Goal: Information Seeking & Learning: Learn about a topic

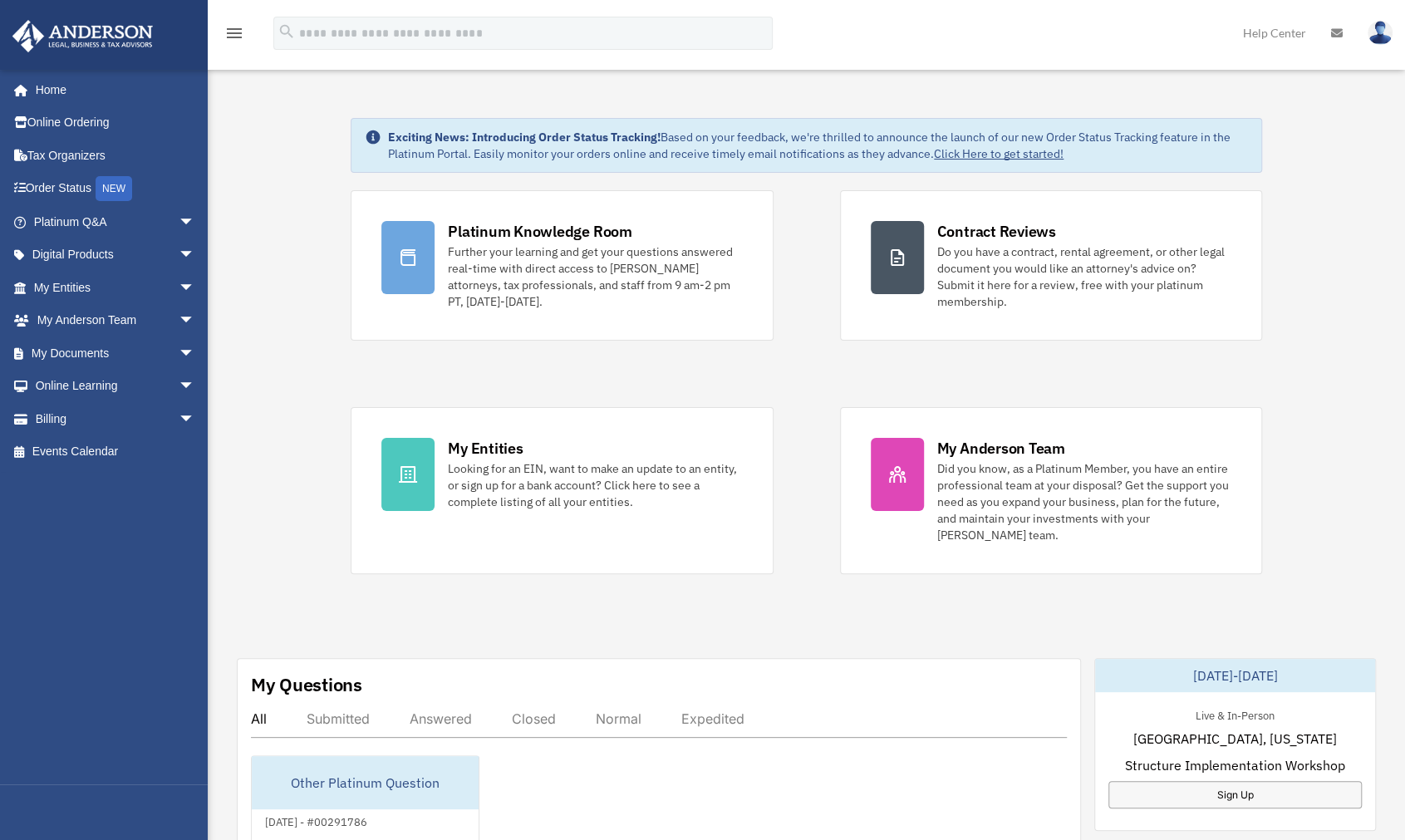
click at [761, 235] on div "Exciting News: Introducing Order Status Tracking! Based on your feedback, we're…" at bounding box center [806, 857] width 1222 height 1561
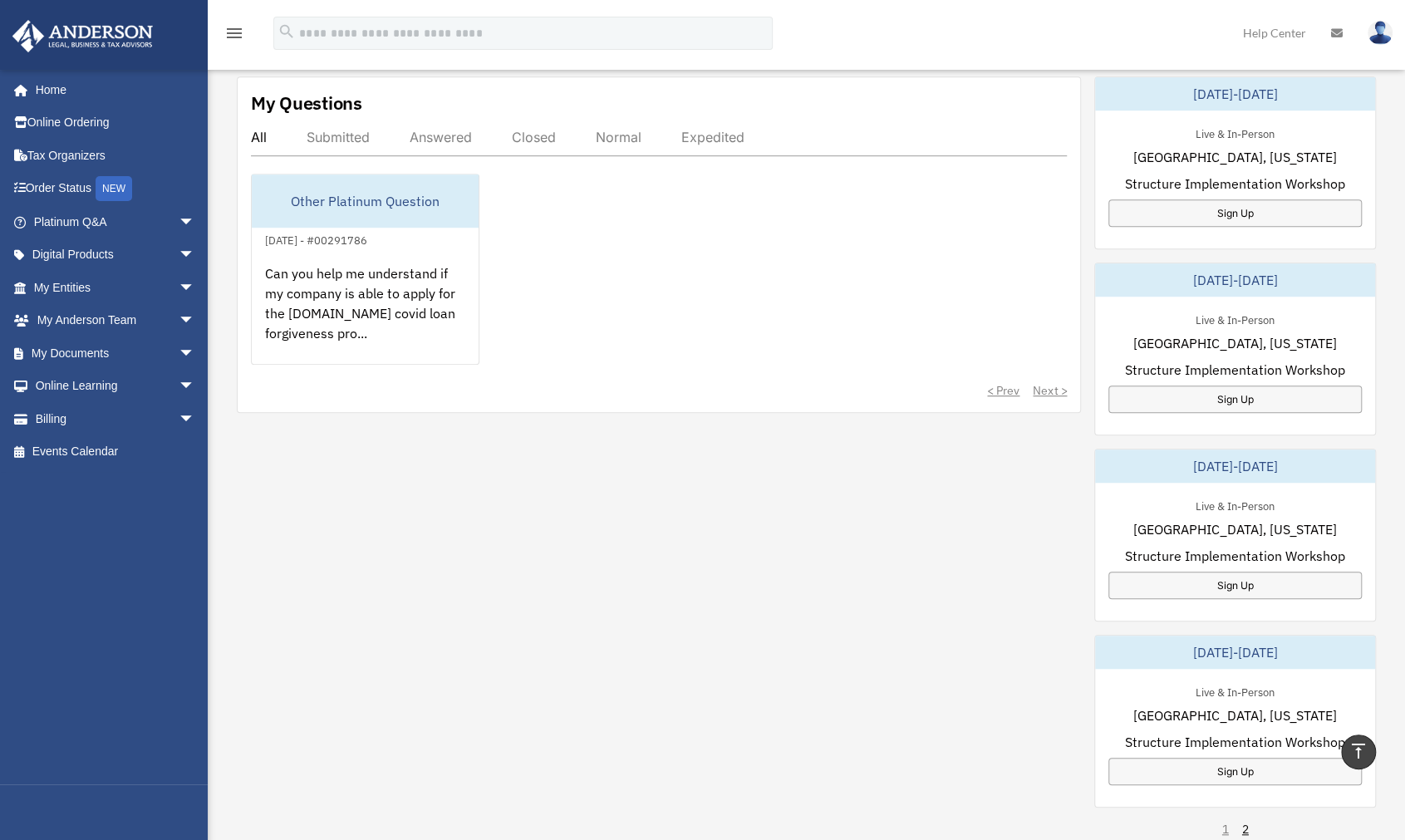
scroll to position [332, 0]
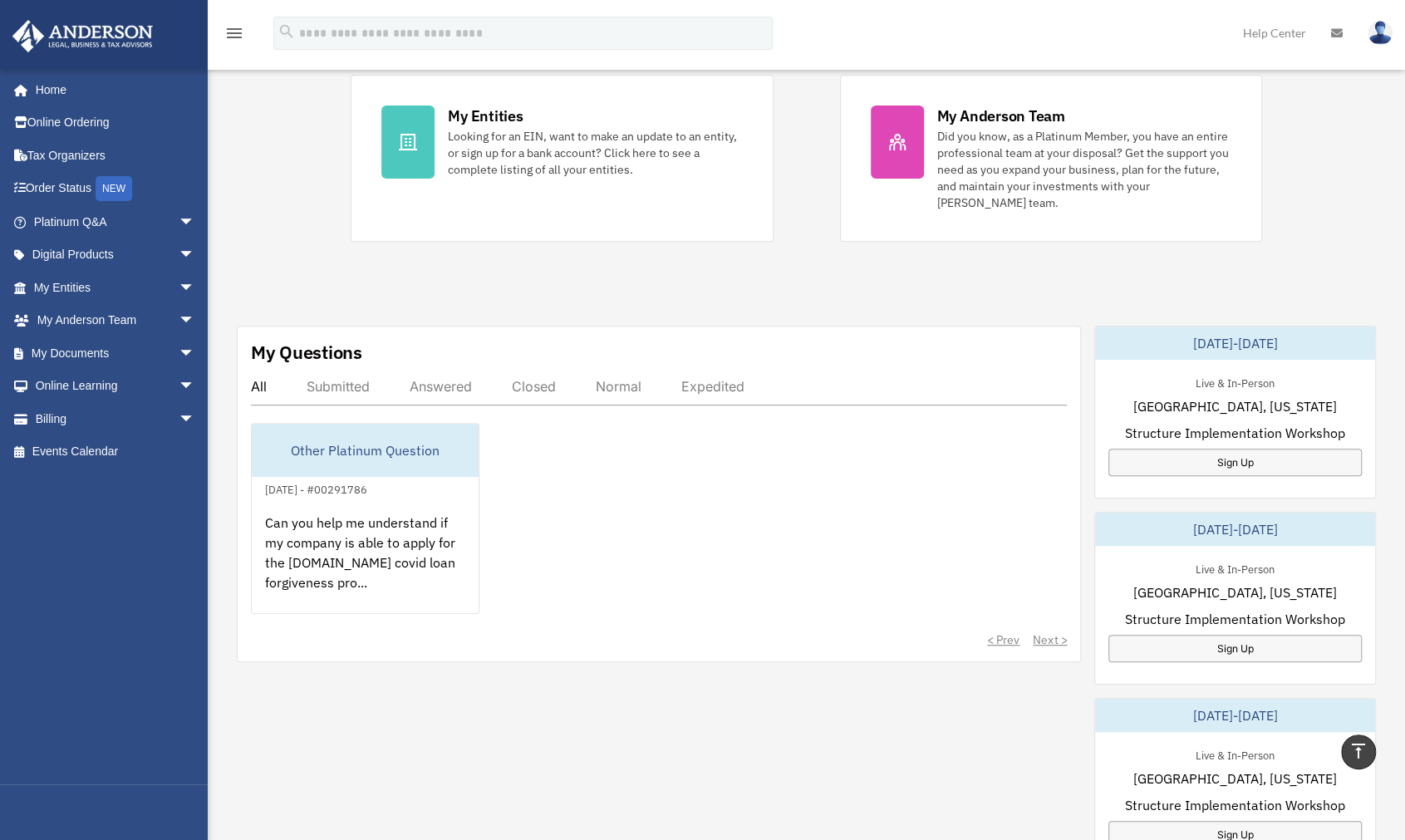
click at [339, 385] on div "Submitted" at bounding box center [338, 386] width 63 height 17
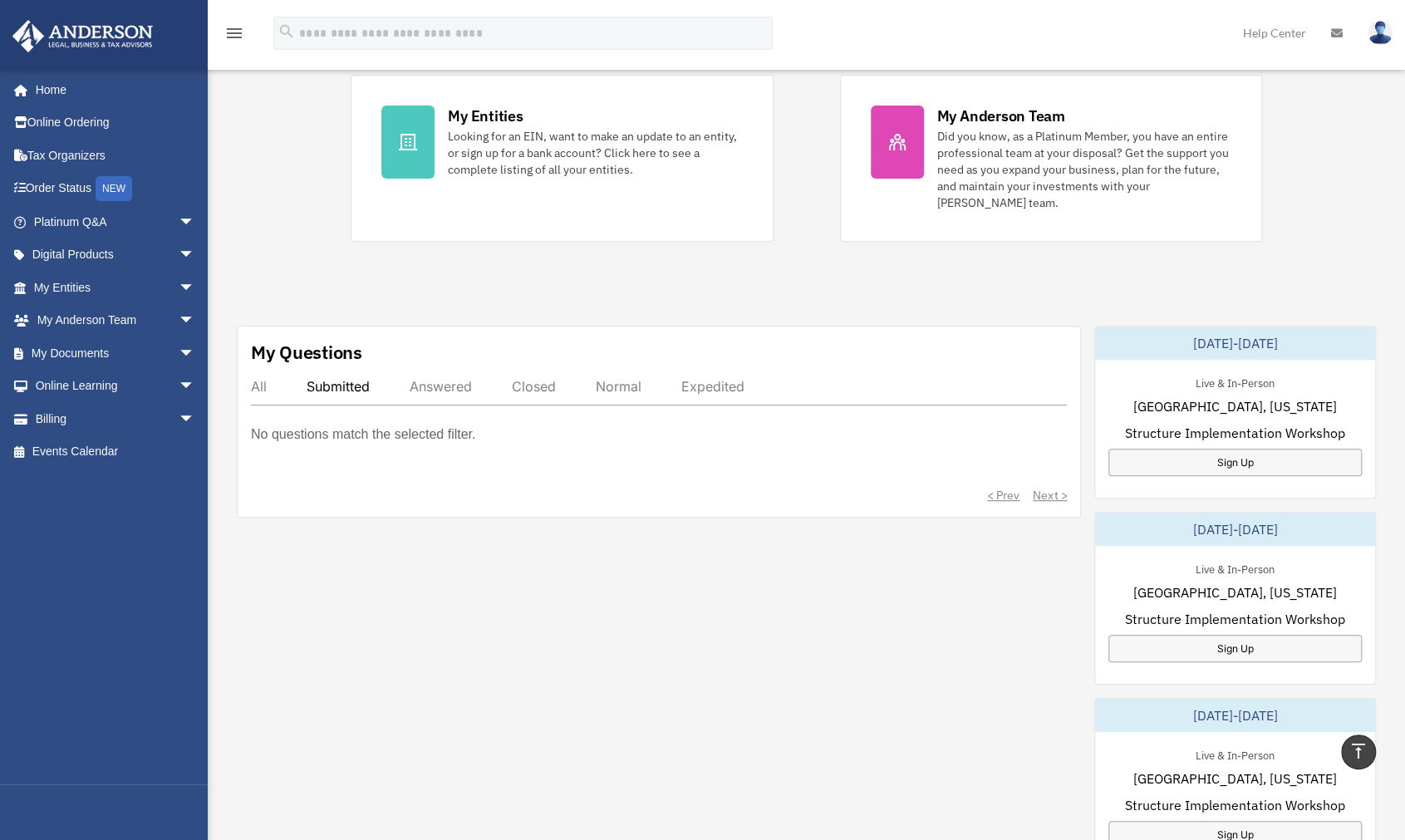
click at [258, 384] on div "All" at bounding box center [258, 386] width 16 height 17
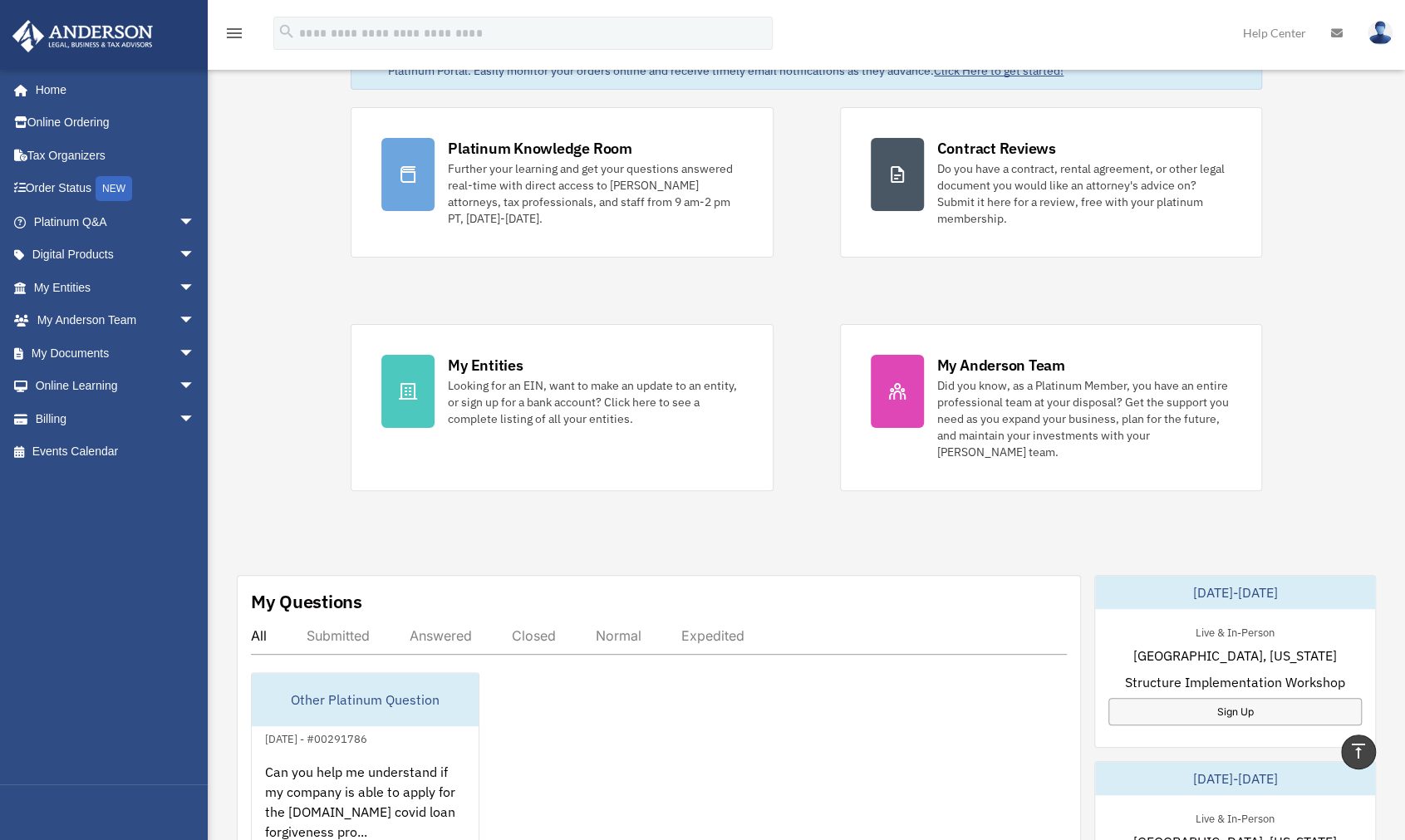
scroll to position [0, 0]
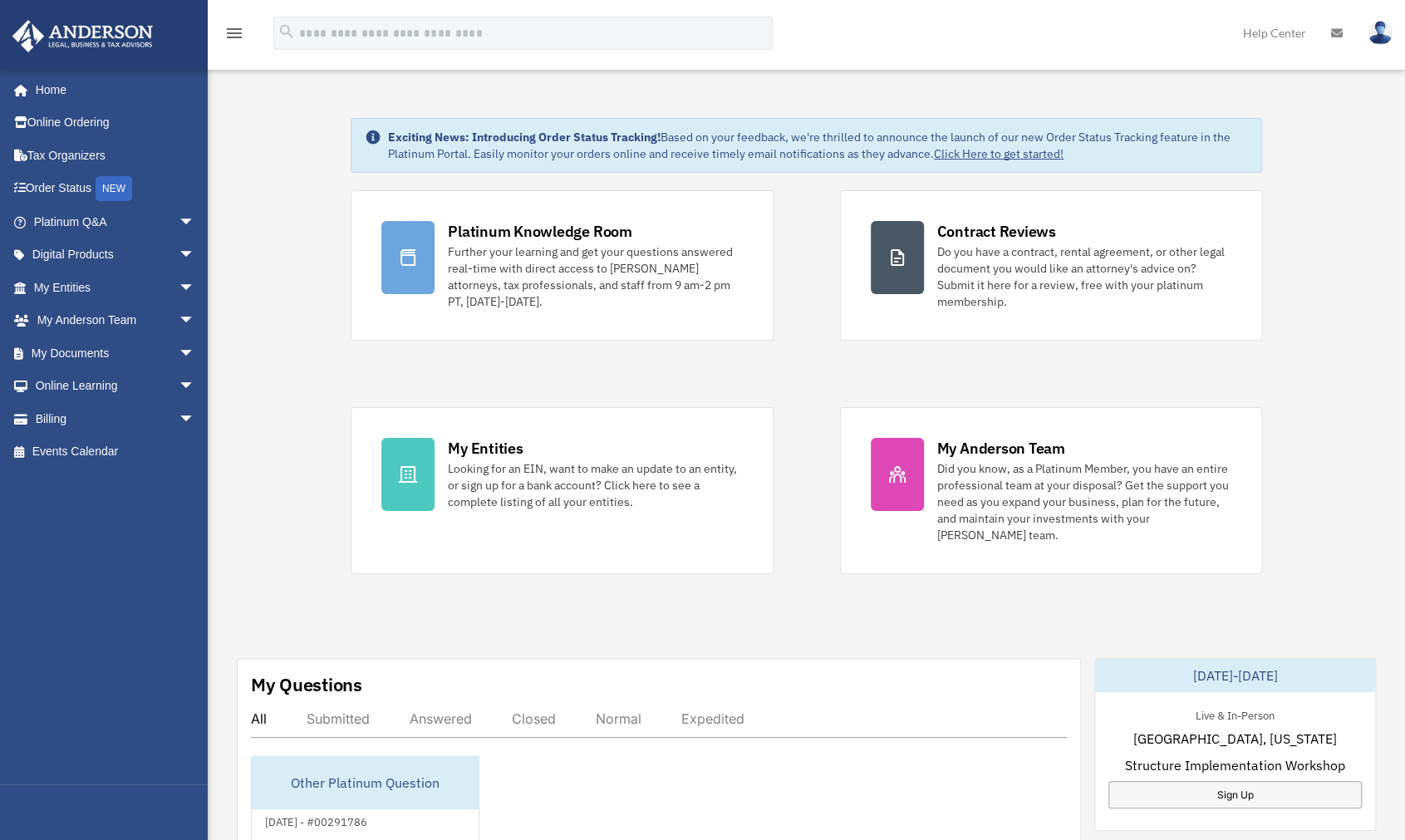
click at [761, 629] on div "Exciting News: Introducing Order Status Tracking! Based on your feedback, we're…" at bounding box center [806, 857] width 1222 height 1561
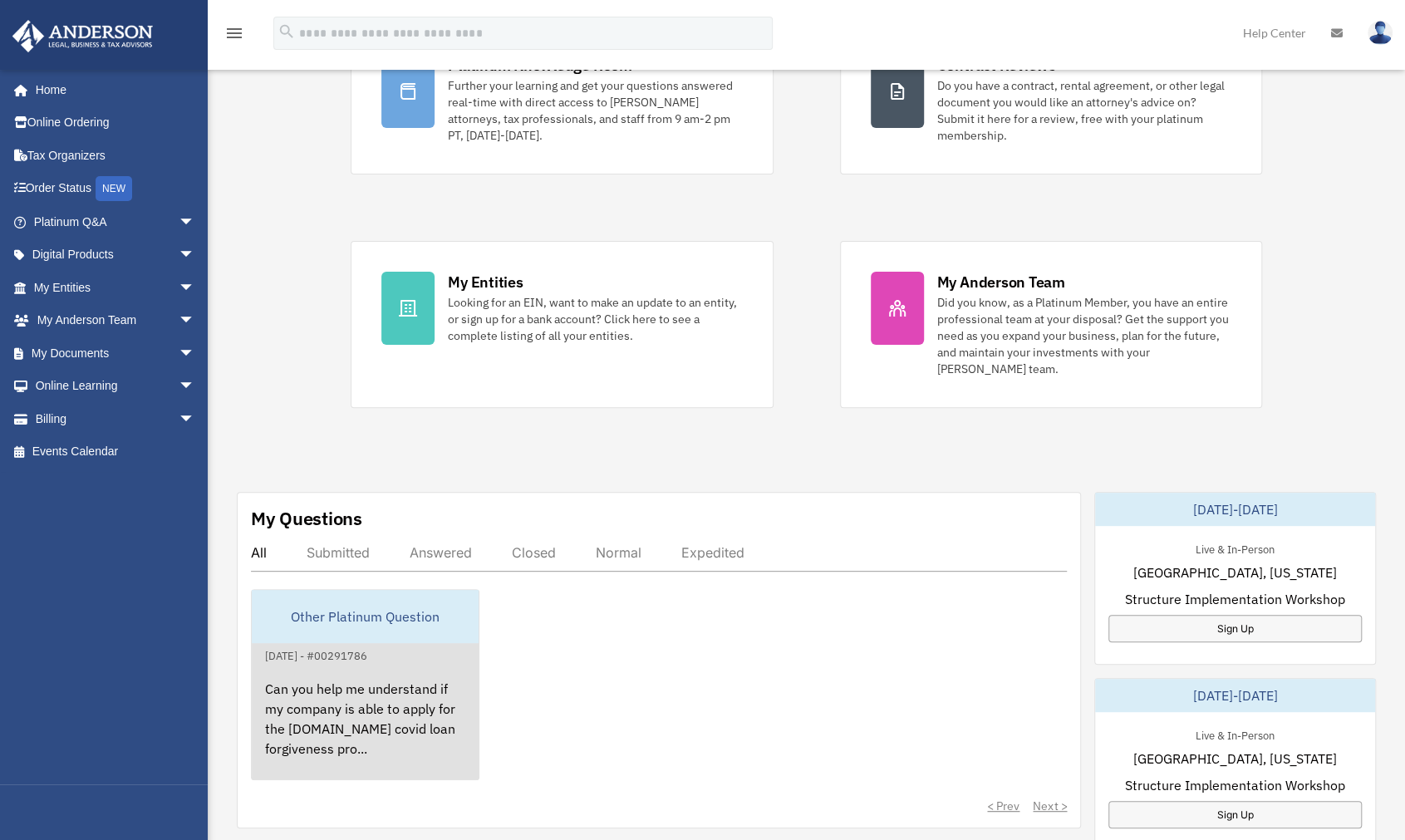
scroll to position [332, 0]
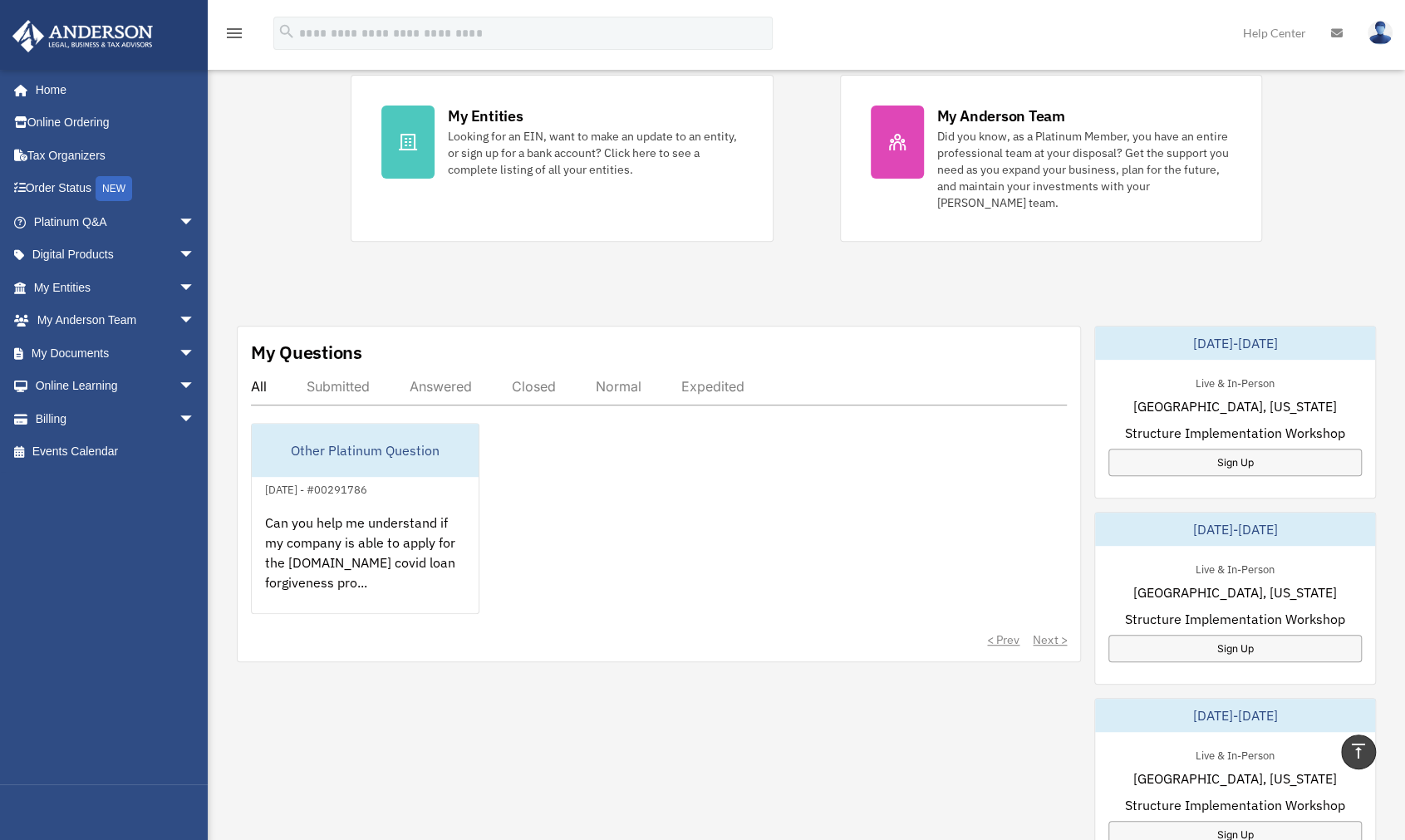
click at [761, 579] on div "Other Platinum Question February 14, 2023 - #00291786 Can you help me understan…" at bounding box center [659, 519] width 816 height 191
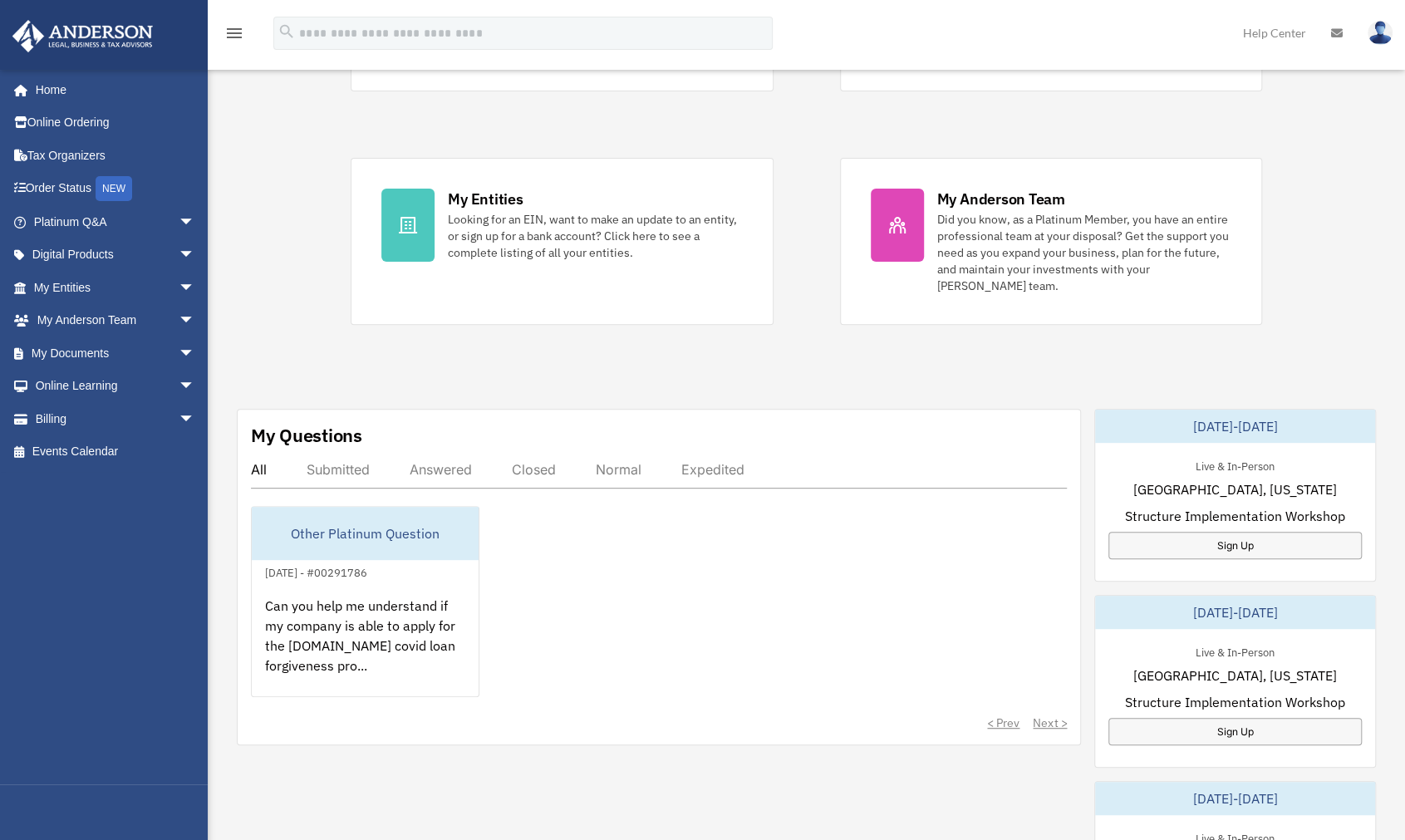
scroll to position [0, 0]
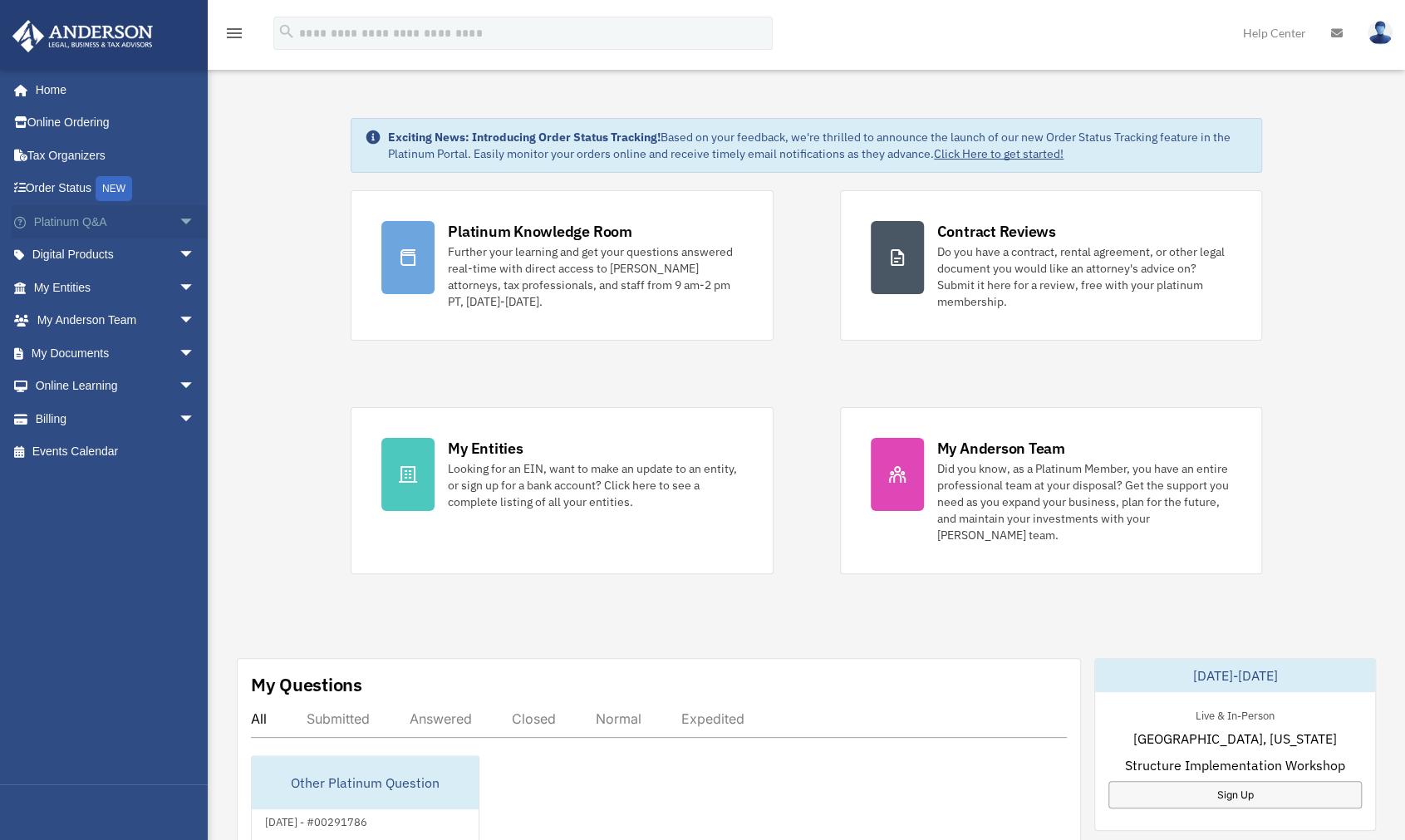
click at [53, 222] on link "Platinum Q&A arrow_drop_down" at bounding box center [116, 222] width 208 height 33
click at [179, 221] on span "arrow_drop_down" at bounding box center [195, 222] width 33 height 34
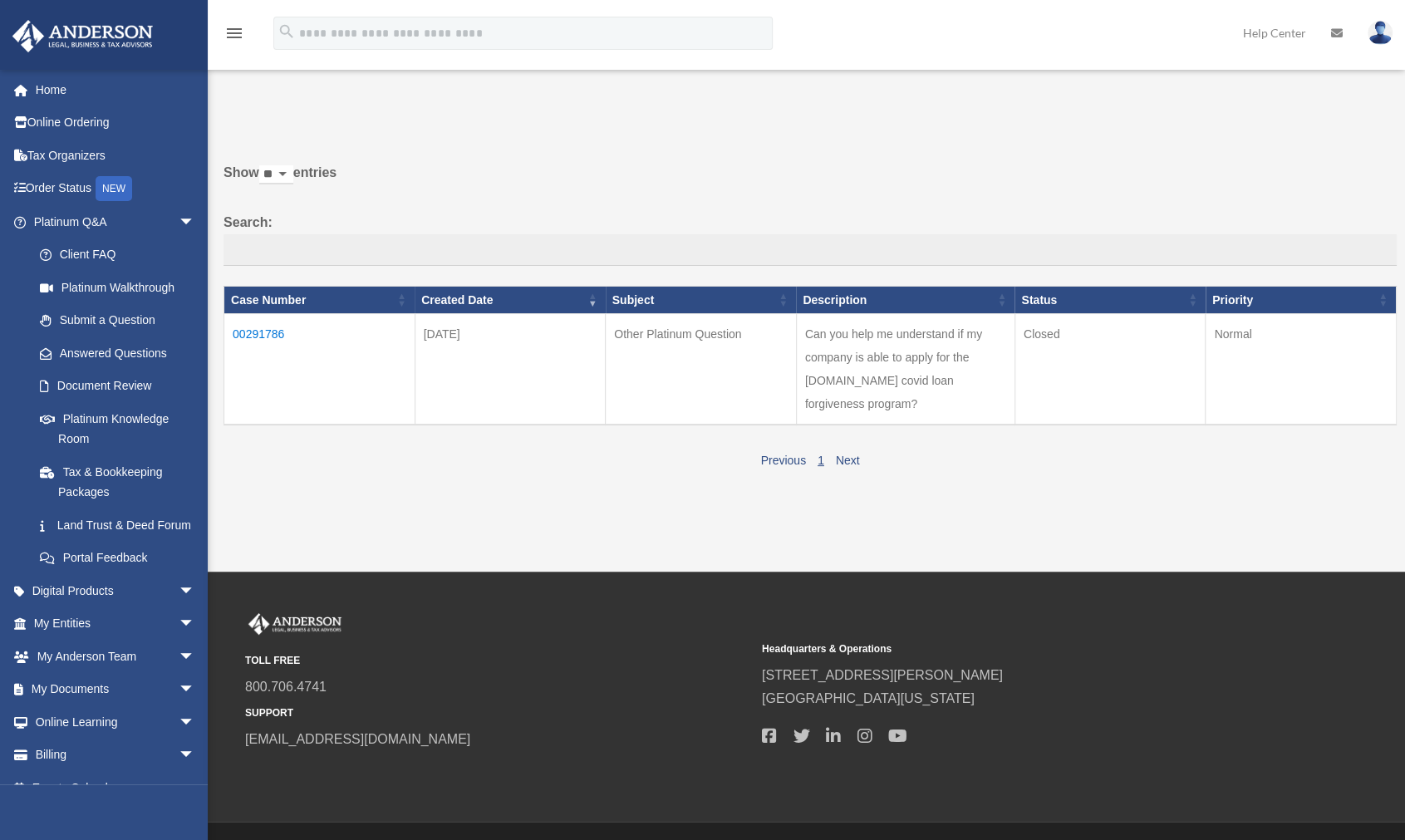
click at [546, 495] on div "Past Questions & Answers date_range Published on Last updated June 7, 2024 Apri…" at bounding box center [804, 299] width 1185 height 431
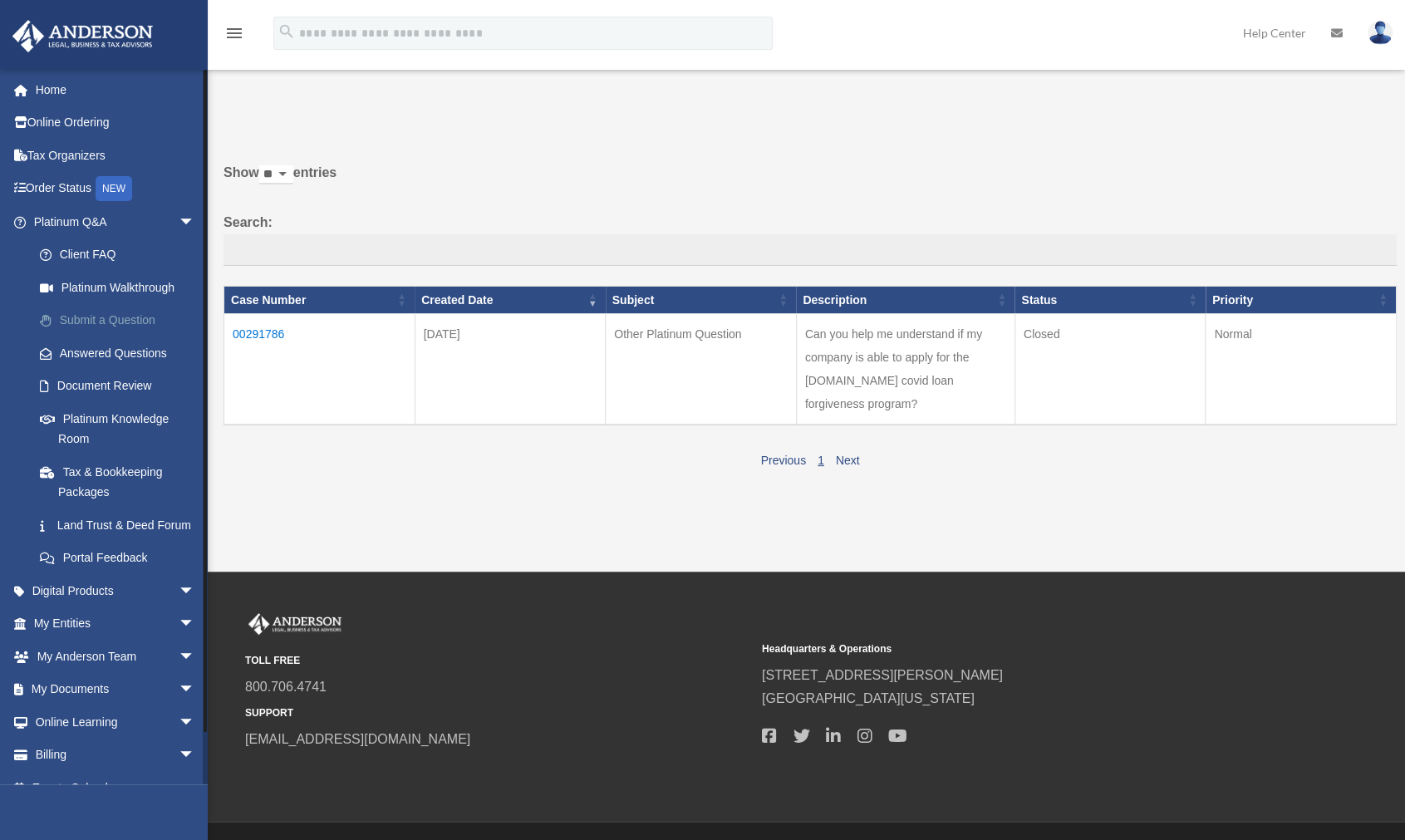
click at [128, 320] on link "Submit a Question" at bounding box center [121, 320] width 197 height 33
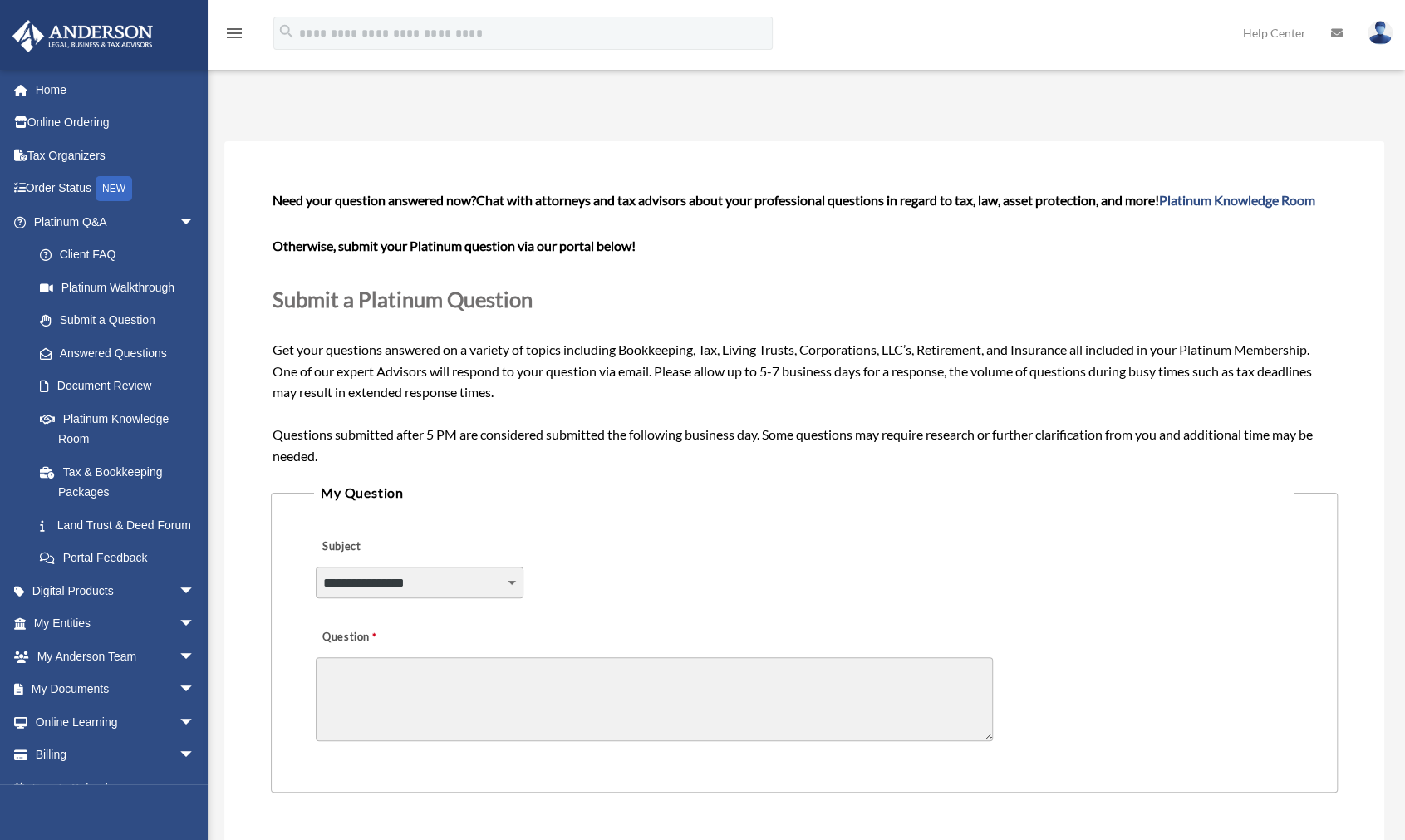
drag, startPoint x: 1105, startPoint y: 509, endPoint x: 1012, endPoint y: 488, distance: 95.3
click at [1102, 504] on fieldset "**********" at bounding box center [804, 636] width 1067 height 311
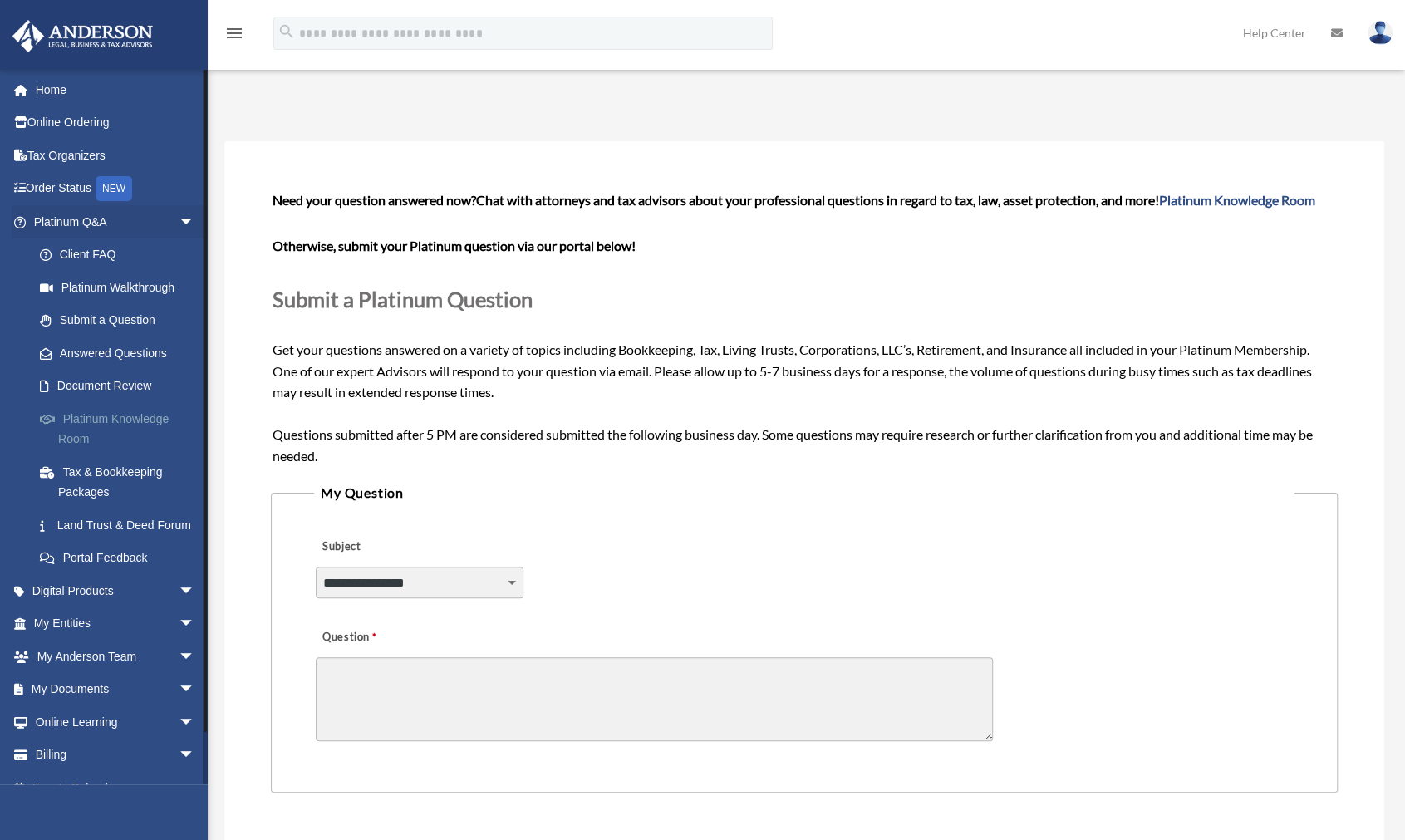
click at [94, 421] on link "Platinum Knowledge Room" at bounding box center [121, 428] width 197 height 53
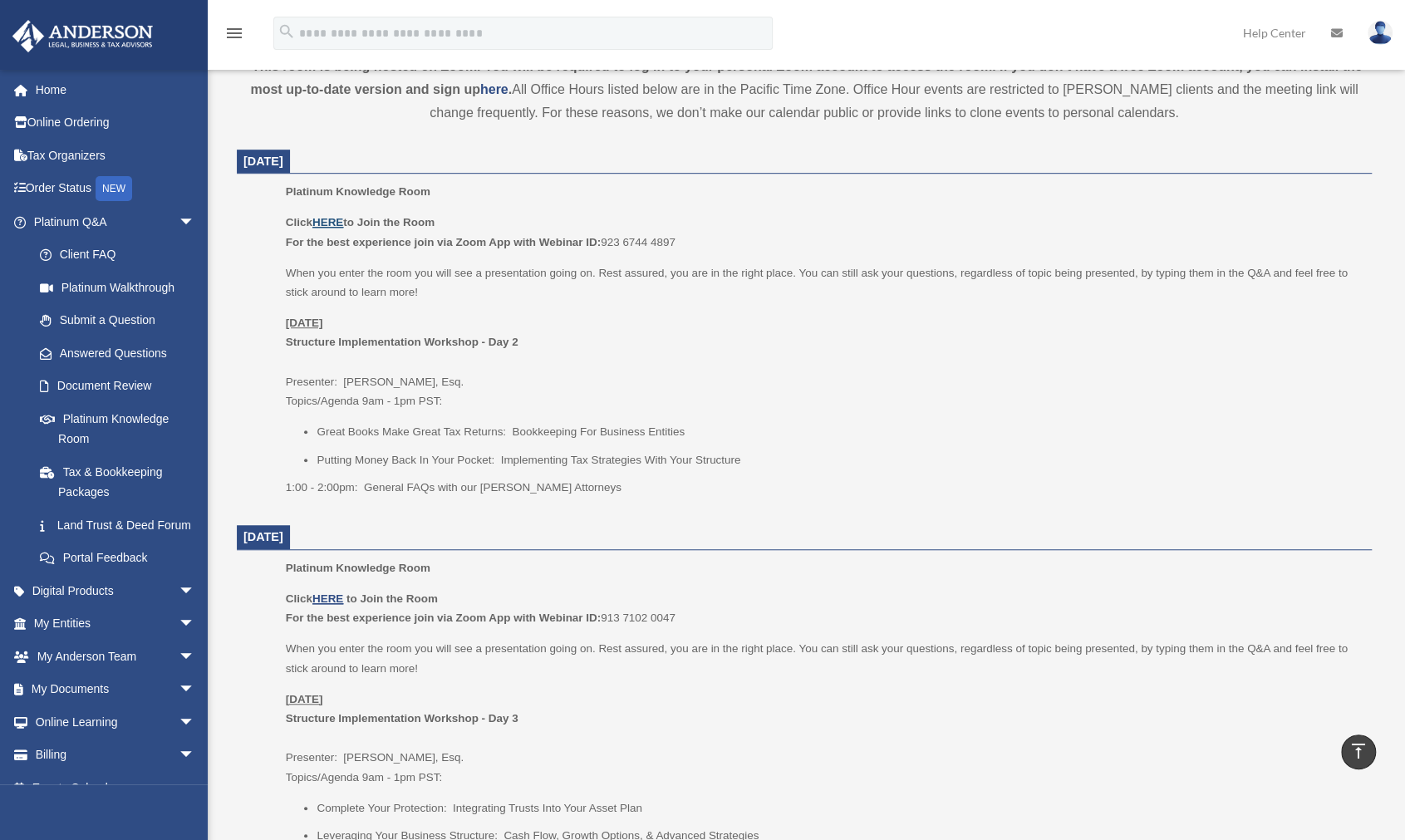
scroll to position [332, 0]
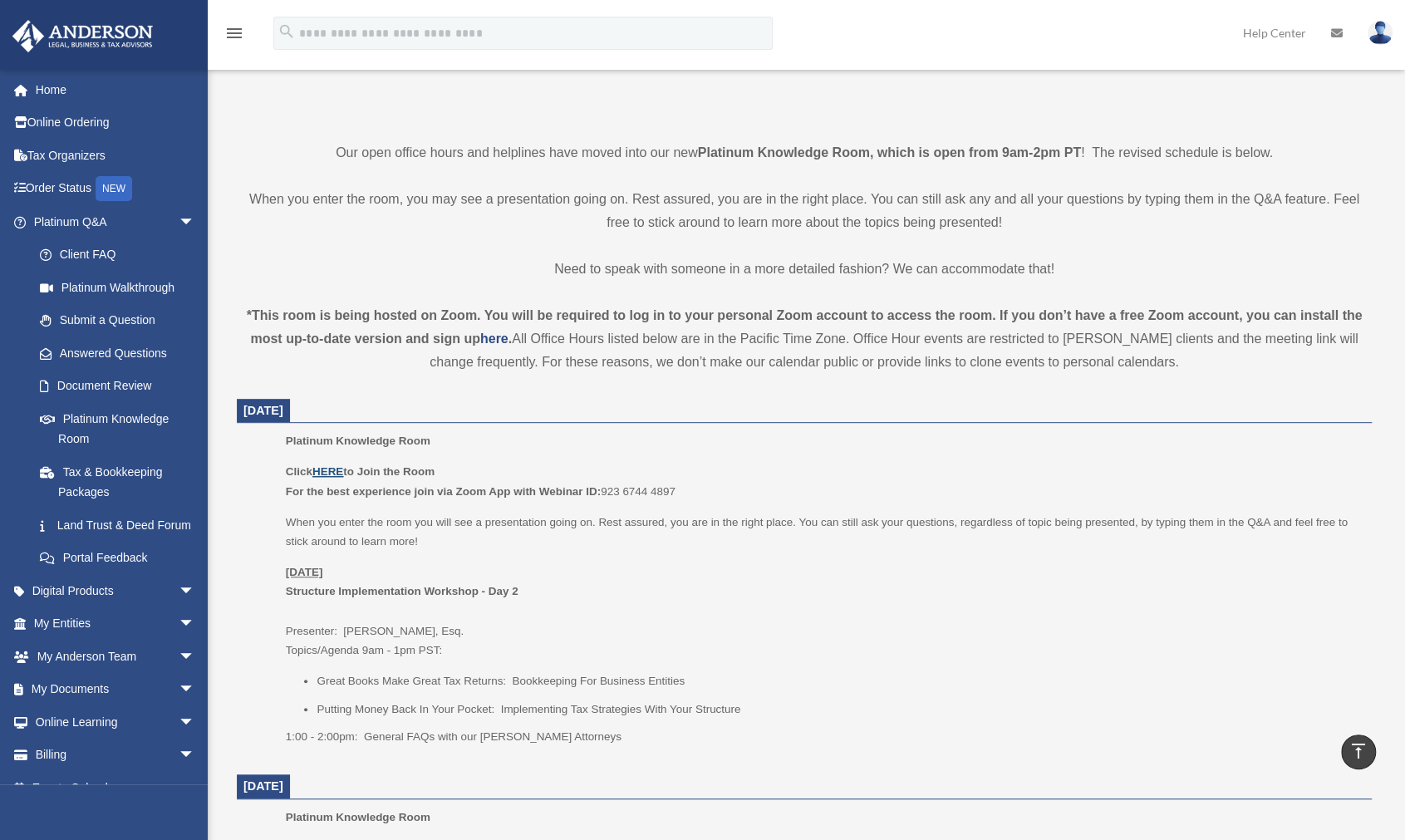
click at [334, 470] on u "HERE" at bounding box center [327, 470] width 31 height 12
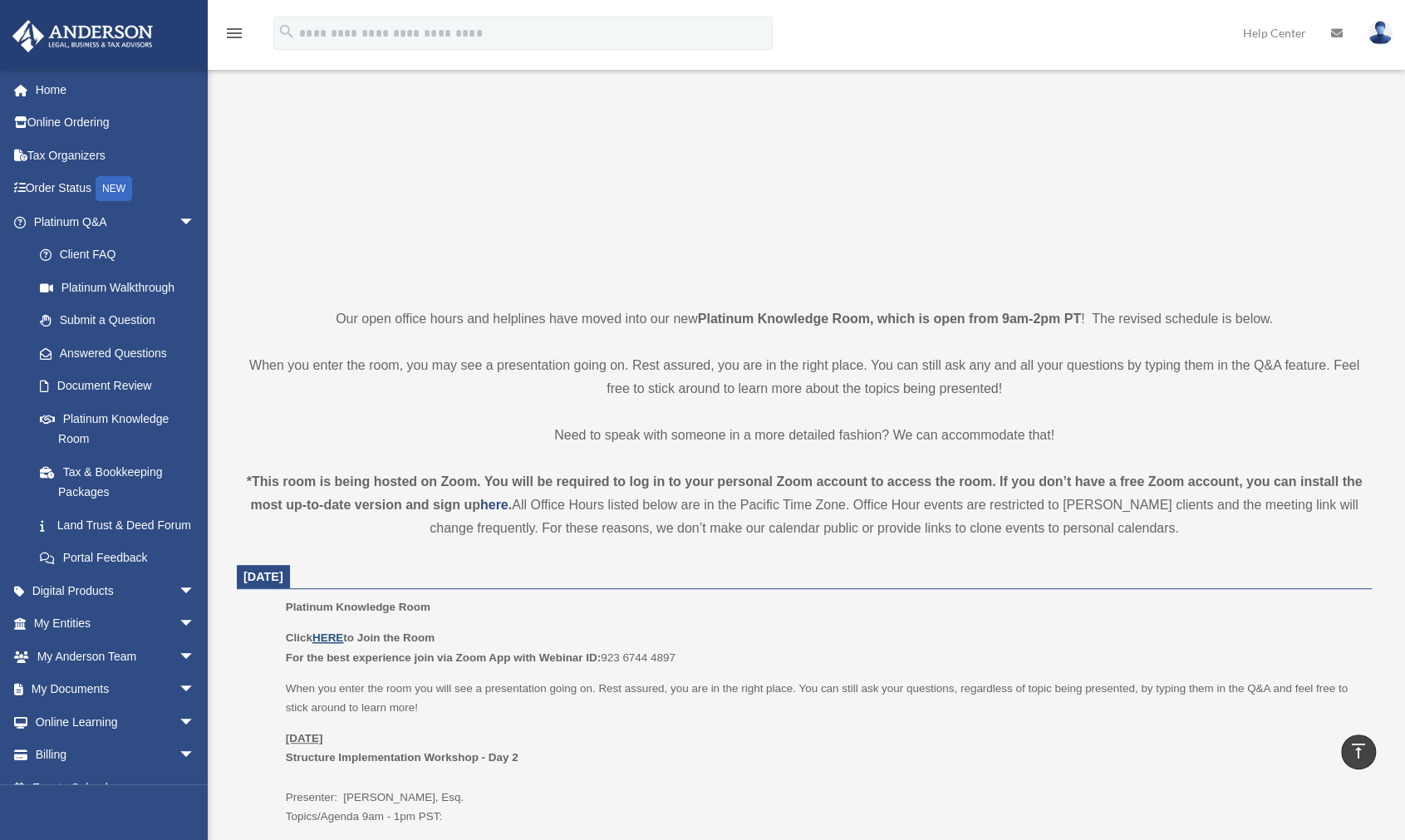
scroll to position [0, 0]
